Goal: Task Accomplishment & Management: Complete application form

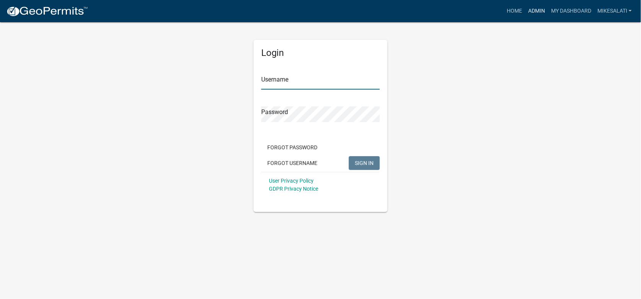
type input "MikeSalati"
click at [533, 6] on link "Admin" at bounding box center [536, 11] width 23 height 15
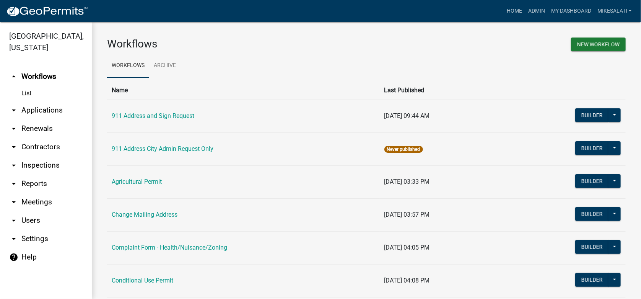
click at [34, 101] on link "arrow_drop_down Applications" at bounding box center [46, 110] width 92 height 18
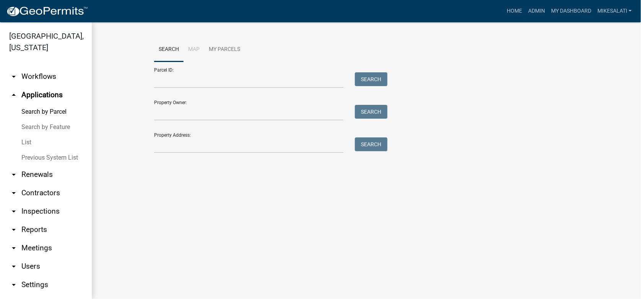
click at [24, 135] on link "List" at bounding box center [46, 142] width 92 height 15
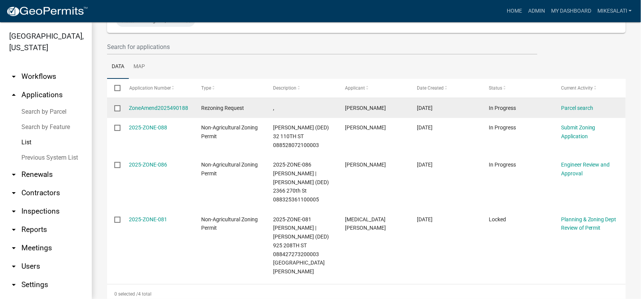
scroll to position [99, 0]
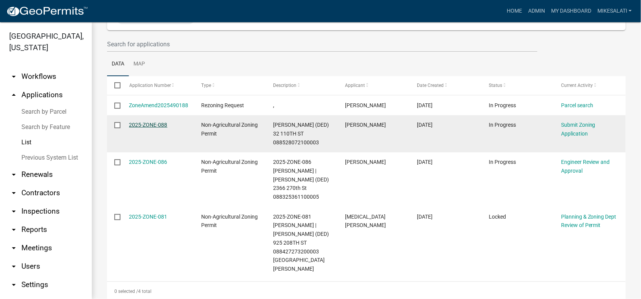
click at [156, 122] on link "2025-ZONE-088" at bounding box center [148, 125] width 38 height 6
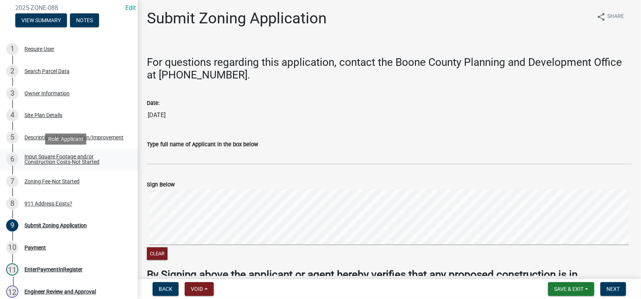
scroll to position [93, 0]
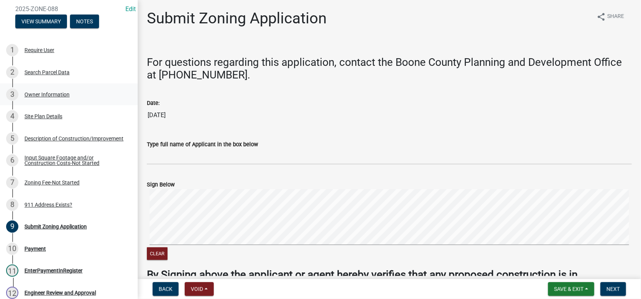
click at [38, 90] on div "3 Owner Information" at bounding box center [65, 94] width 119 height 12
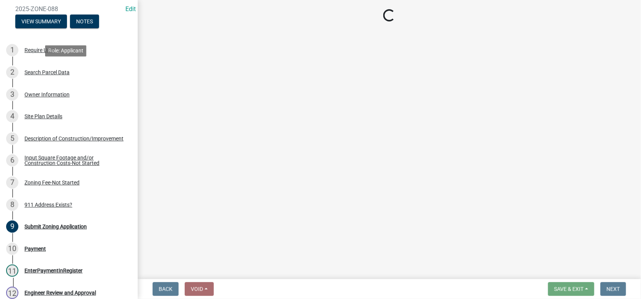
select select "38c7e77b-1303-488d-b958-87c851393774"
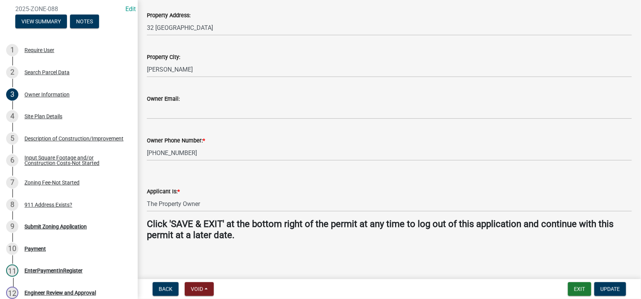
scroll to position [193, 0]
click at [38, 116] on div "Site Plan Details" at bounding box center [43, 116] width 38 height 5
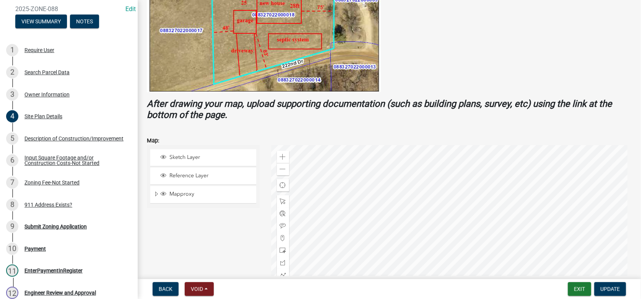
scroll to position [325, 0]
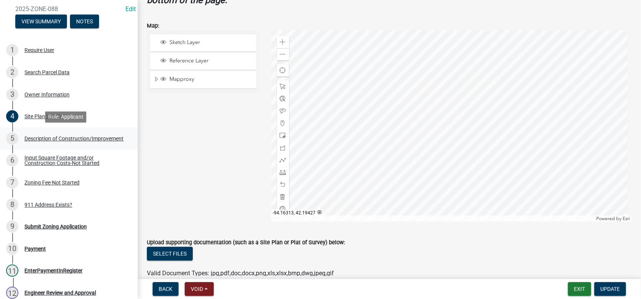
click at [39, 136] on div "Description of Construction/Improvement" at bounding box center [73, 138] width 99 height 5
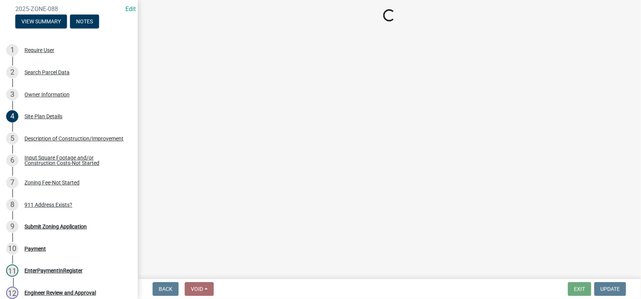
select select "780d6c2c-296a-4ca9-89f5-6f46740c66d4"
select select "11cf4637-fcbf-4a36-af17-97ff4966c2e6"
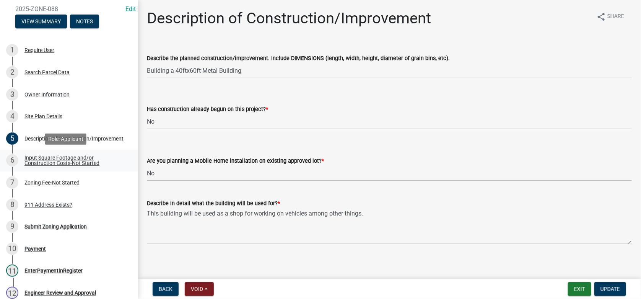
click at [57, 159] on div "Input Square Footage and/or Construction Costs-Not Started" at bounding box center [74, 160] width 101 height 11
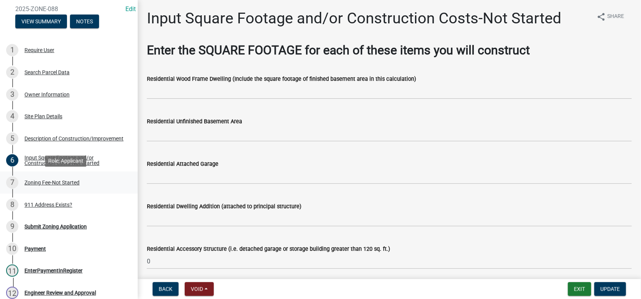
click at [44, 184] on div "Zoning Fee-Not Started" at bounding box center [51, 182] width 55 height 5
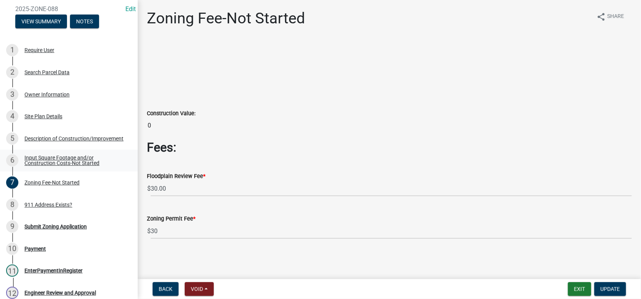
click at [49, 157] on div "Input Square Footage and/or Construction Costs-Not Started" at bounding box center [74, 160] width 101 height 11
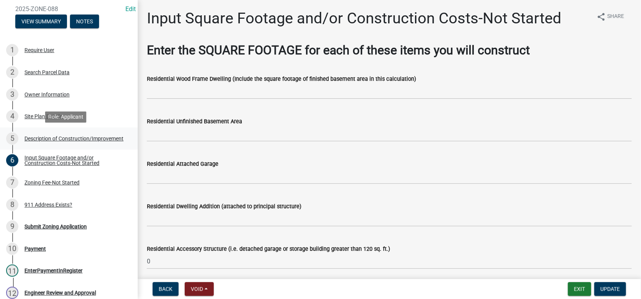
click at [39, 136] on div "Description of Construction/Improvement" at bounding box center [73, 138] width 99 height 5
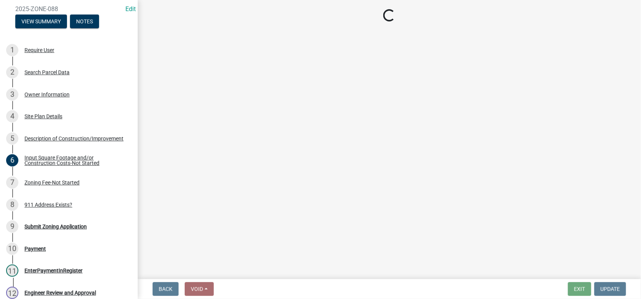
select select "780d6c2c-296a-4ca9-89f5-6f46740c66d4"
select select "11cf4637-fcbf-4a36-af17-97ff4966c2e6"
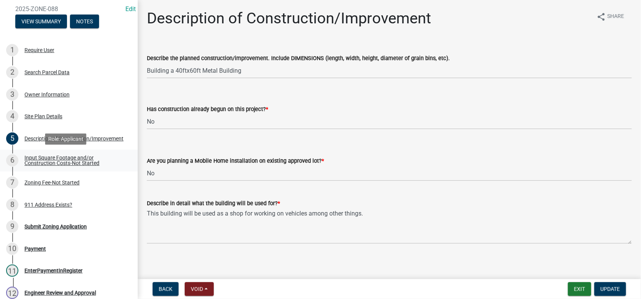
click at [59, 163] on div "Input Square Footage and/or Construction Costs-Not Started" at bounding box center [74, 160] width 101 height 11
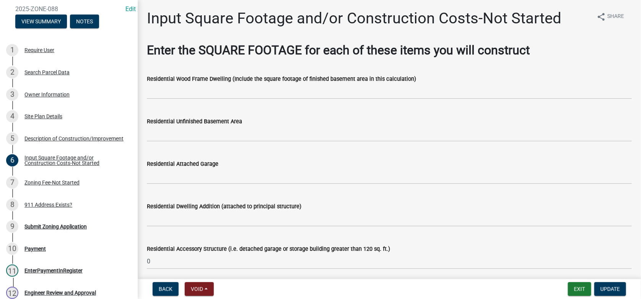
scroll to position [38, 0]
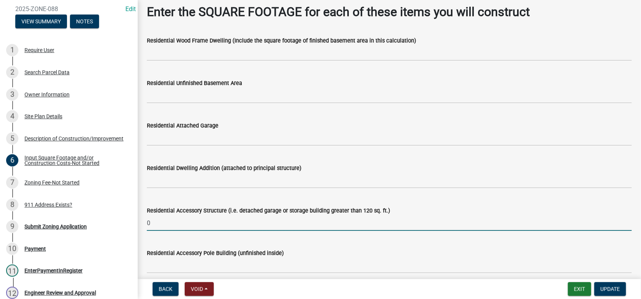
drag, startPoint x: 162, startPoint y: 221, endPoint x: 140, endPoint y: 217, distance: 22.5
type input "2400"
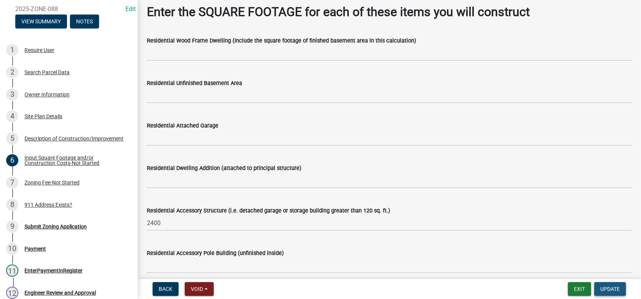
click at [615, 287] on span "Update" at bounding box center [611, 289] width 20 height 6
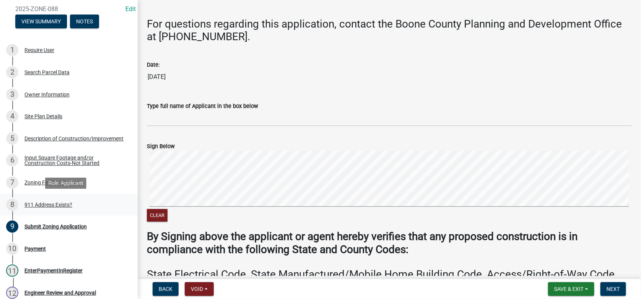
click at [33, 202] on div "911 Address Exists?" at bounding box center [48, 204] width 48 height 5
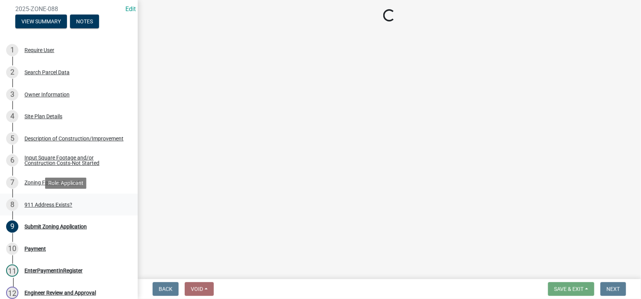
scroll to position [0, 0]
select select "f1813c40-ff51-4f8e-a09d-ea2142ee239a"
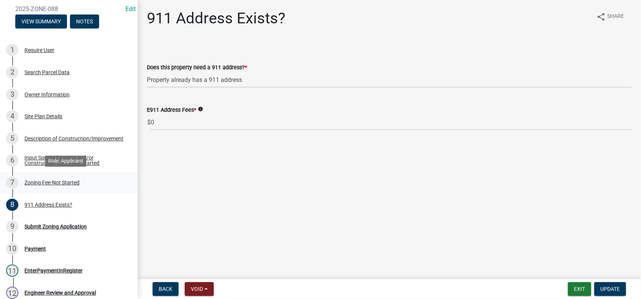
click at [50, 182] on div "Zoning Fee-Not Started" at bounding box center [51, 182] width 55 height 5
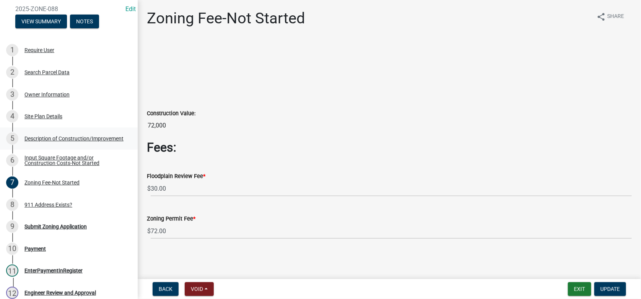
click at [45, 138] on div "Description of Construction/Improvement" at bounding box center [73, 138] width 99 height 5
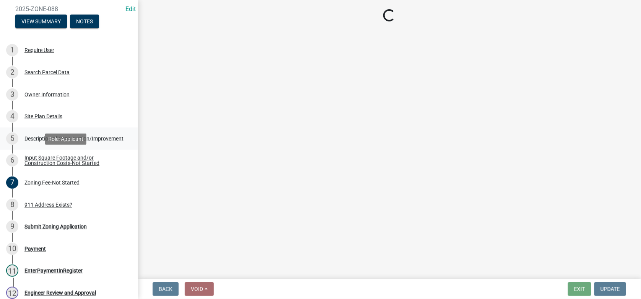
select select "780d6c2c-296a-4ca9-89f5-6f46740c66d4"
select select "11cf4637-fcbf-4a36-af17-97ff4966c2e6"
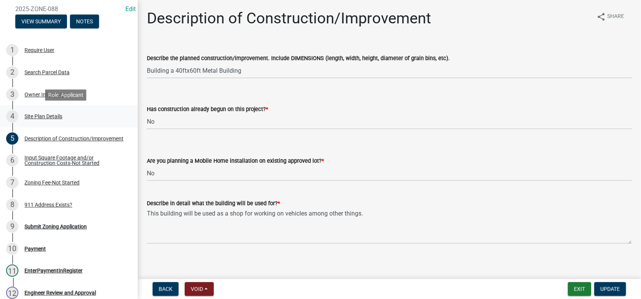
click at [40, 114] on div "Site Plan Details" at bounding box center [43, 116] width 38 height 5
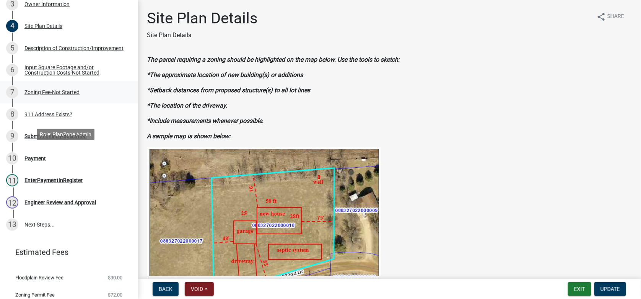
scroll to position [208, 0]
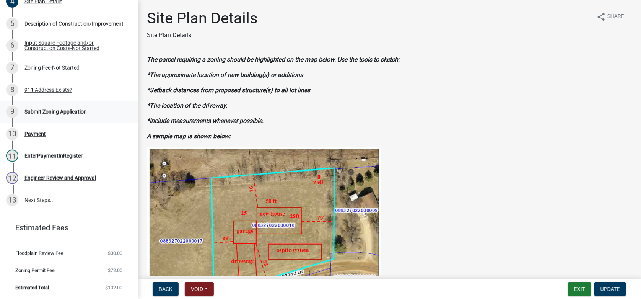
click at [46, 109] on div "Submit Zoning Application" at bounding box center [55, 111] width 62 height 5
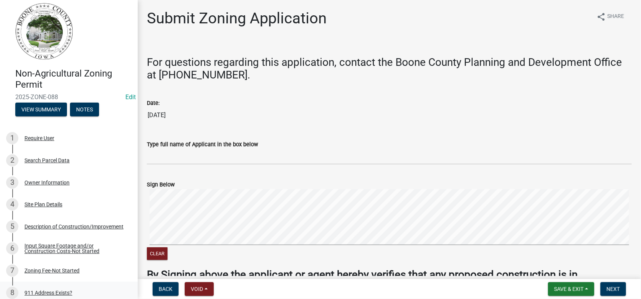
scroll to position [0, 0]
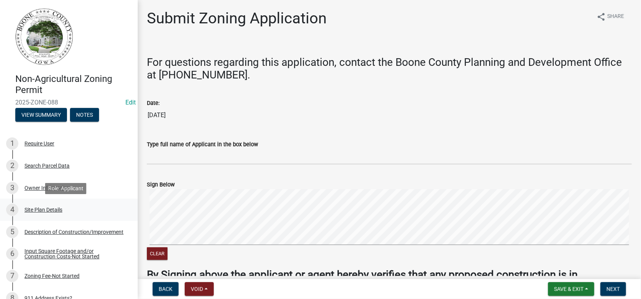
click at [48, 208] on div "Site Plan Details" at bounding box center [43, 209] width 38 height 5
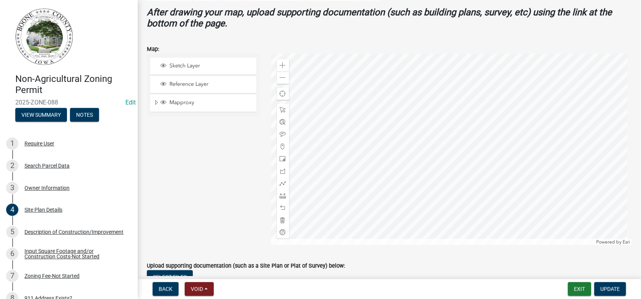
scroll to position [344, 0]
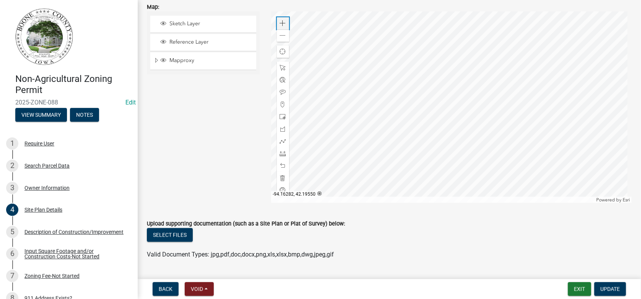
click at [281, 22] on span at bounding box center [283, 23] width 6 height 6
click at [396, 47] on div at bounding box center [451, 106] width 361 height 191
